Goal: Download file/media

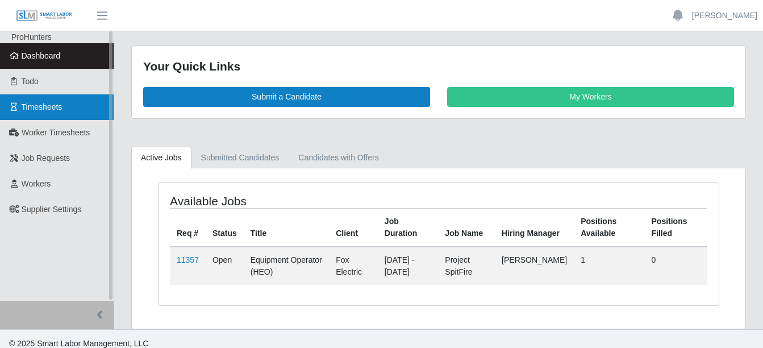
click at [47, 110] on span "Timesheets" at bounding box center [42, 106] width 41 height 9
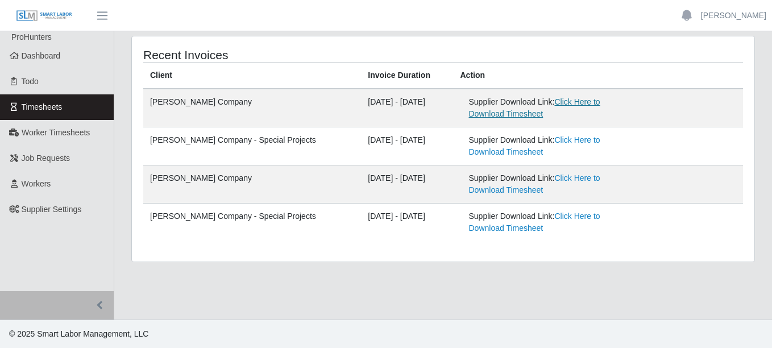
click at [564, 103] on link "Click Here to Download Timesheet" at bounding box center [534, 107] width 131 height 21
click at [579, 98] on link "Click Here to Download Timesheet" at bounding box center [534, 107] width 131 height 21
click at [584, 102] on link "Click Here to Download Timesheet" at bounding box center [534, 107] width 131 height 21
